Goal: Task Accomplishment & Management: Manage account settings

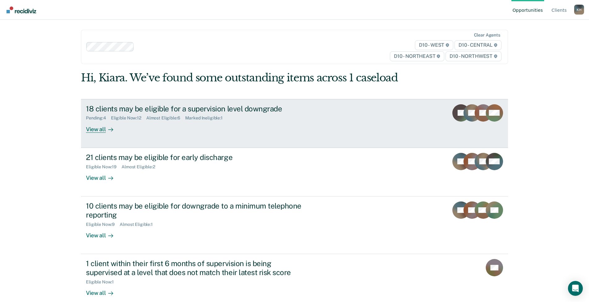
click at [210, 109] on div "18 clients may be eligible for a supervision level downgrade" at bounding box center [194, 108] width 217 height 9
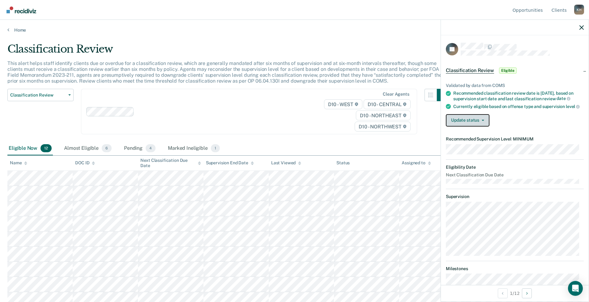
click at [479, 126] on button "Update status" at bounding box center [468, 120] width 44 height 12
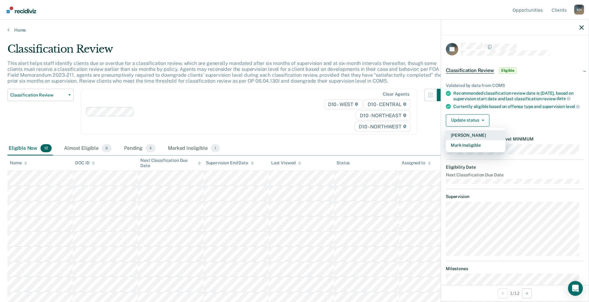
click at [476, 140] on button "[PERSON_NAME]" at bounding box center [476, 135] width 60 height 10
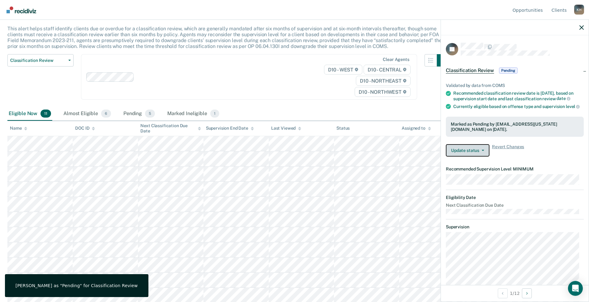
scroll to position [36, 0]
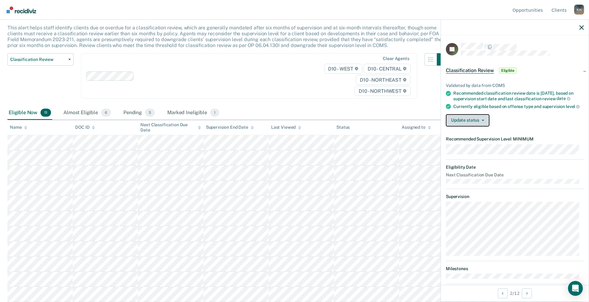
click at [480, 126] on button "Update status" at bounding box center [468, 120] width 44 height 12
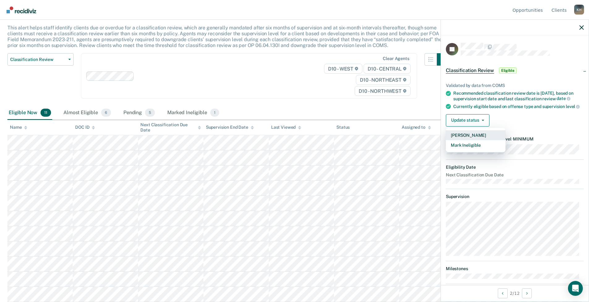
click at [478, 140] on button "[PERSON_NAME]" at bounding box center [476, 135] width 60 height 10
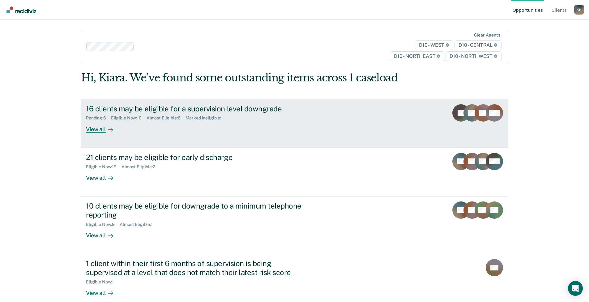
click at [253, 123] on div "16 clients may be eligible for a supervision level downgrade Pending : 6 Eligib…" at bounding box center [202, 118] width 232 height 28
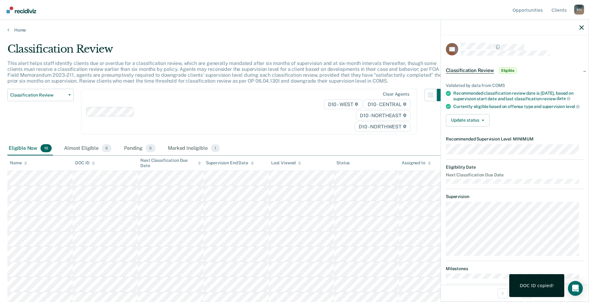
click at [479, 117] on div "Validated by data from COMS Recommended classification review date is [DATE], b…" at bounding box center [515, 102] width 148 height 58
click at [480, 121] on button "Update status" at bounding box center [468, 120] width 44 height 12
click at [480, 139] on button "[PERSON_NAME]" at bounding box center [476, 135] width 60 height 10
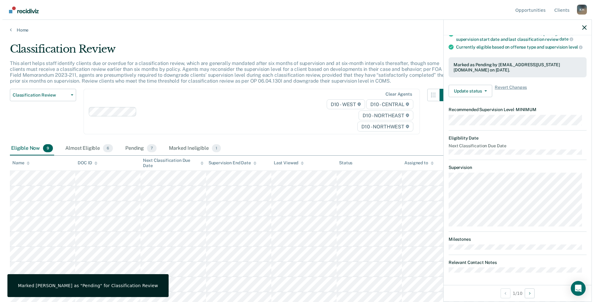
scroll to position [41, 0]
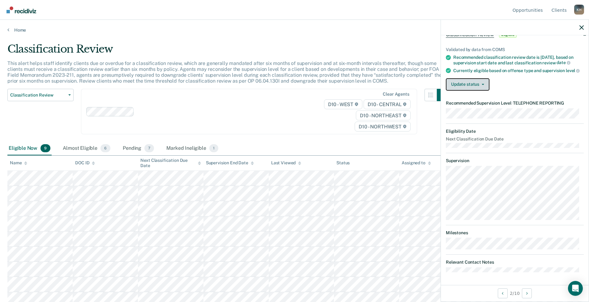
click at [483, 84] on icon "button" at bounding box center [483, 84] width 2 height 1
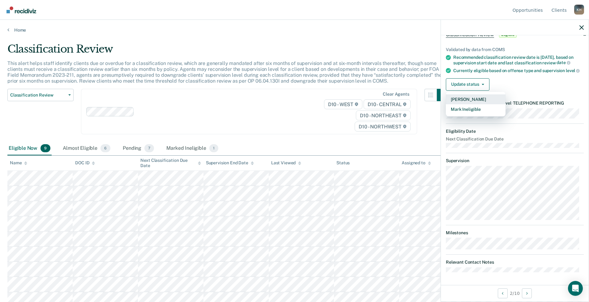
click at [471, 100] on button "[PERSON_NAME]" at bounding box center [476, 99] width 60 height 10
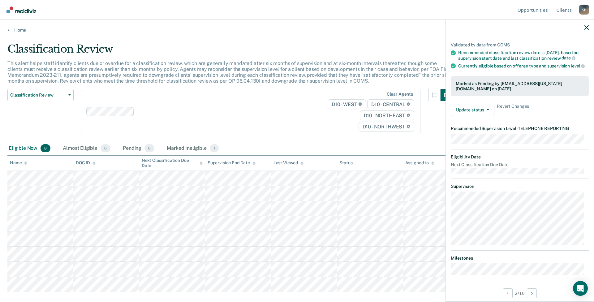
scroll to position [34, 0]
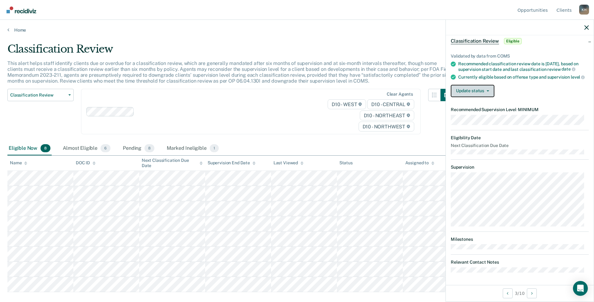
click at [483, 95] on button "Update status" at bounding box center [473, 91] width 44 height 12
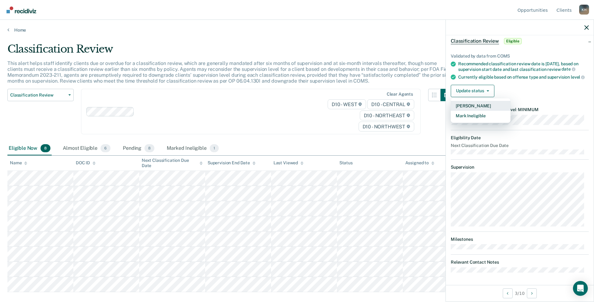
click at [480, 103] on button "[PERSON_NAME]" at bounding box center [481, 106] width 60 height 10
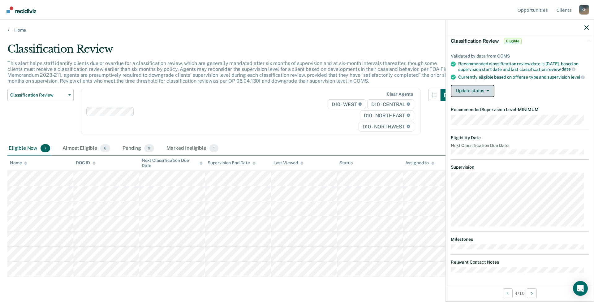
click at [479, 95] on button "Update status" at bounding box center [473, 91] width 44 height 12
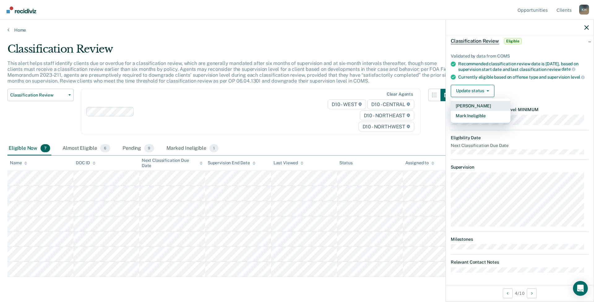
click at [476, 107] on button "[PERSON_NAME]" at bounding box center [481, 106] width 60 height 10
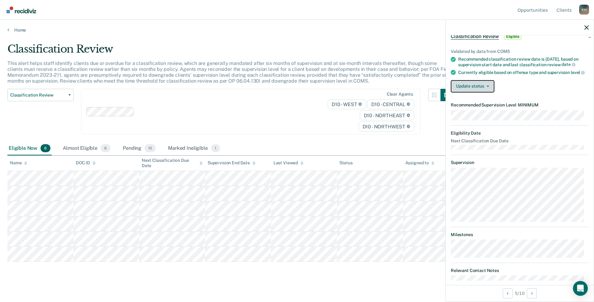
click at [480, 92] on button "Update status" at bounding box center [473, 86] width 44 height 12
click at [478, 106] on button "[PERSON_NAME]" at bounding box center [481, 101] width 60 height 10
